Goal: Task Accomplishment & Management: Use online tool/utility

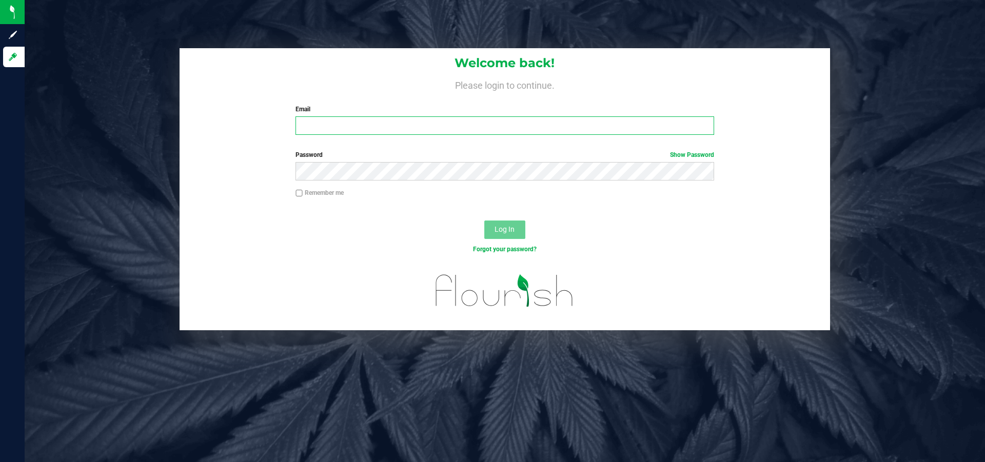
type input "[EMAIL_ADDRESS][DOMAIN_NAME]"
click at [508, 234] on span "Log In" at bounding box center [505, 229] width 20 height 8
